Goal: Task Accomplishment & Management: Complete application form

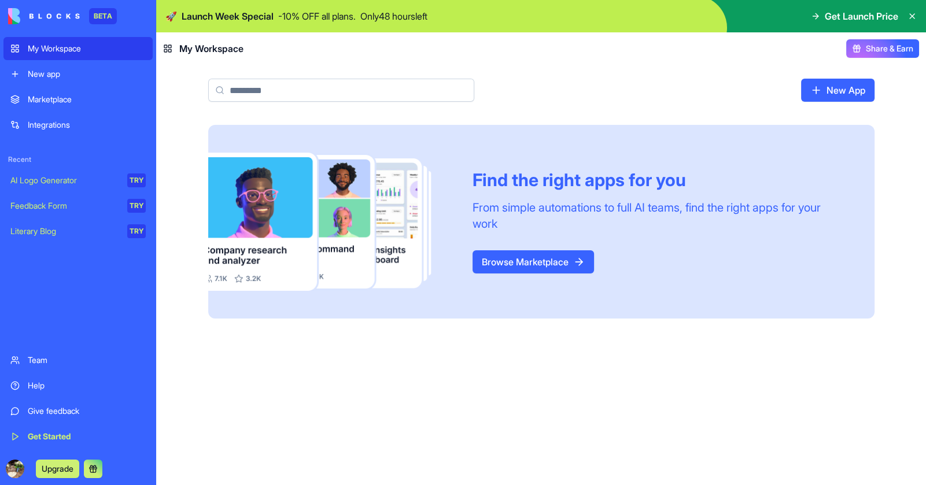
click at [908, 14] on icon at bounding box center [912, 16] width 9 height 9
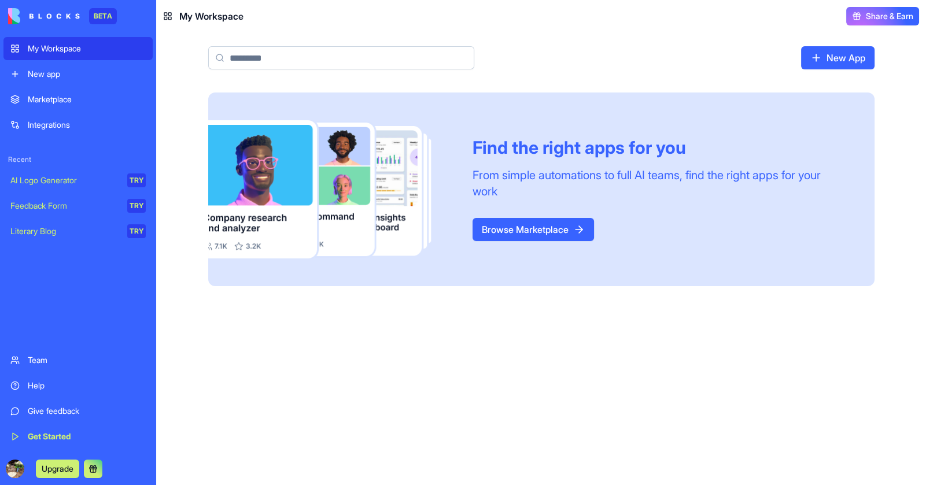
click at [502, 233] on link "Browse Marketplace" at bounding box center [534, 229] width 122 height 23
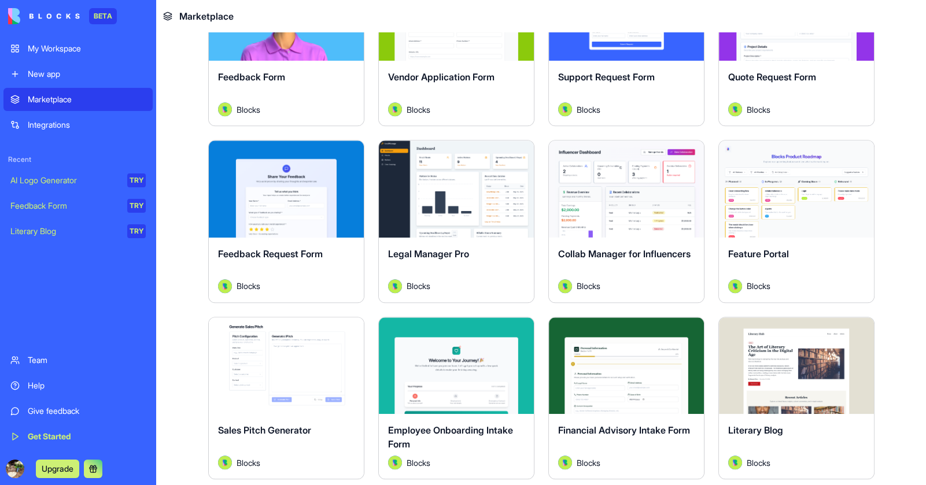
scroll to position [810, 0]
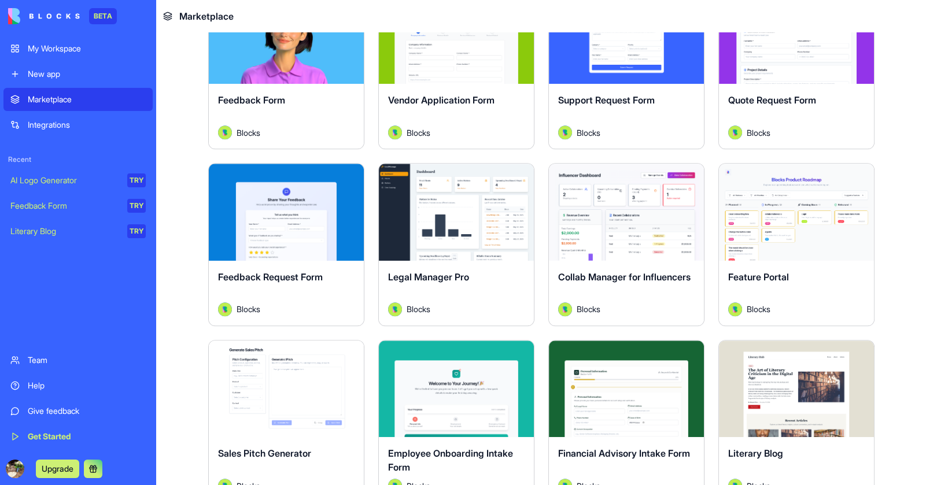
click at [351, 206] on div "Explore" at bounding box center [286, 212] width 155 height 97
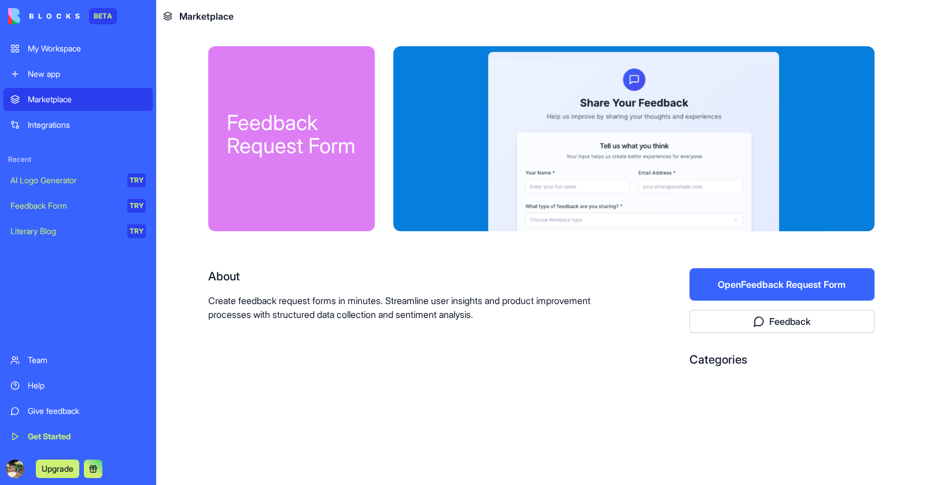
click at [741, 290] on button "Open Feedback Request Form" at bounding box center [782, 284] width 185 height 32
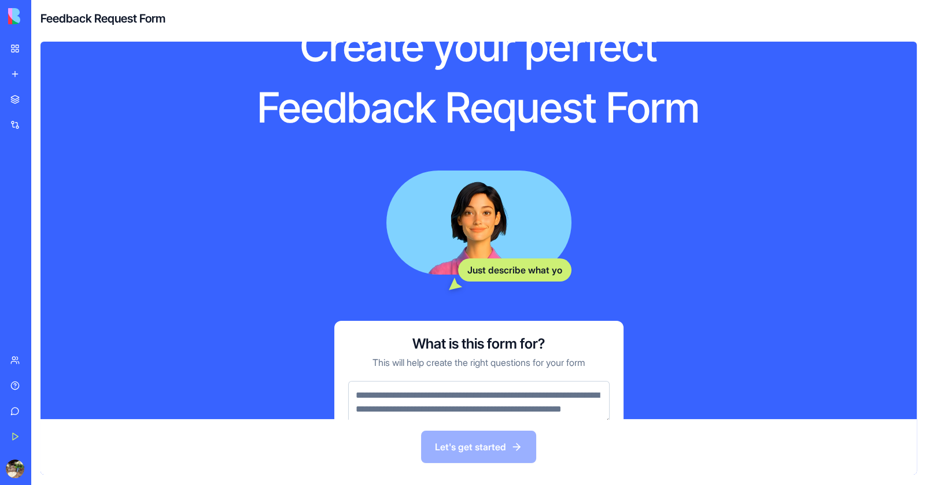
scroll to position [127, 0]
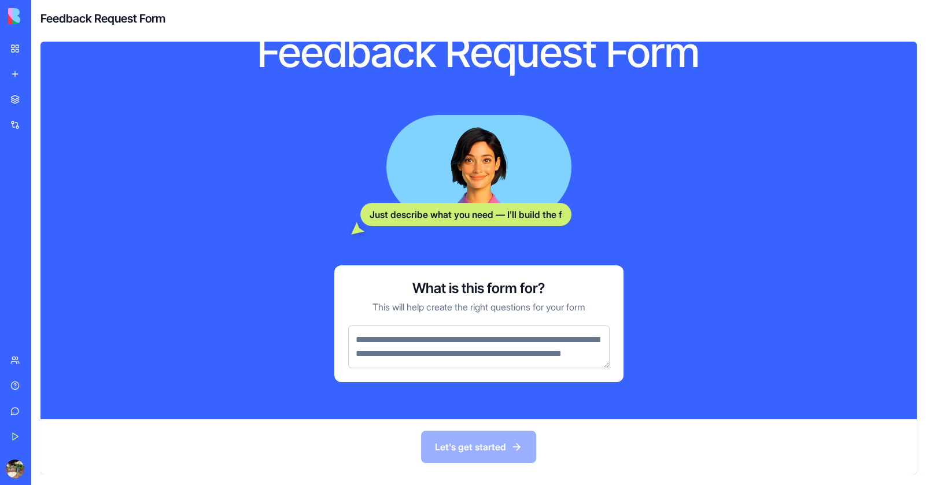
click at [415, 332] on textarea at bounding box center [479, 347] width 262 height 43
drag, startPoint x: 430, startPoint y: 355, endPoint x: 370, endPoint y: 323, distance: 68.1
click at [370, 326] on textarea at bounding box center [479, 347] width 262 height 43
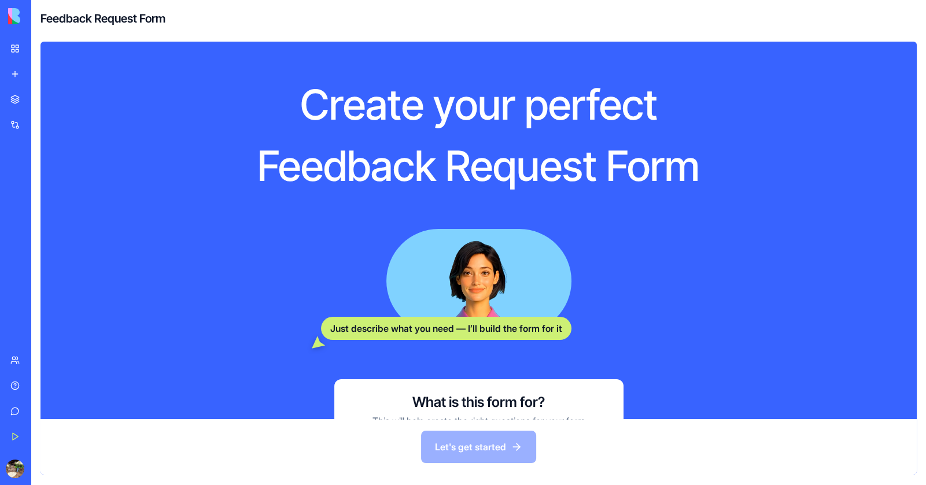
click at [9, 20] on img at bounding box center [44, 16] width 72 height 16
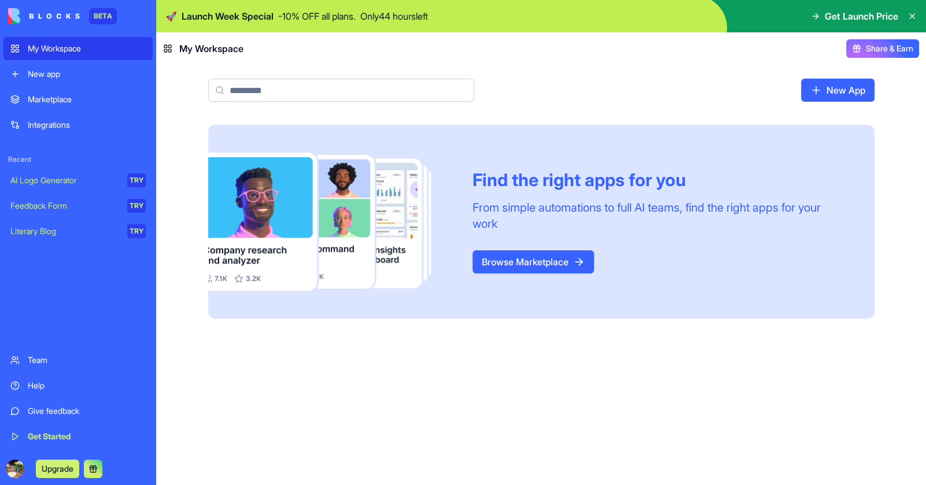
click at [108, 20] on div "BETA" at bounding box center [103, 16] width 28 height 16
click at [59, 18] on img at bounding box center [44, 16] width 72 height 16
click at [9, 11] on img at bounding box center [44, 16] width 72 height 16
